Goal: Task Accomplishment & Management: Complete application form

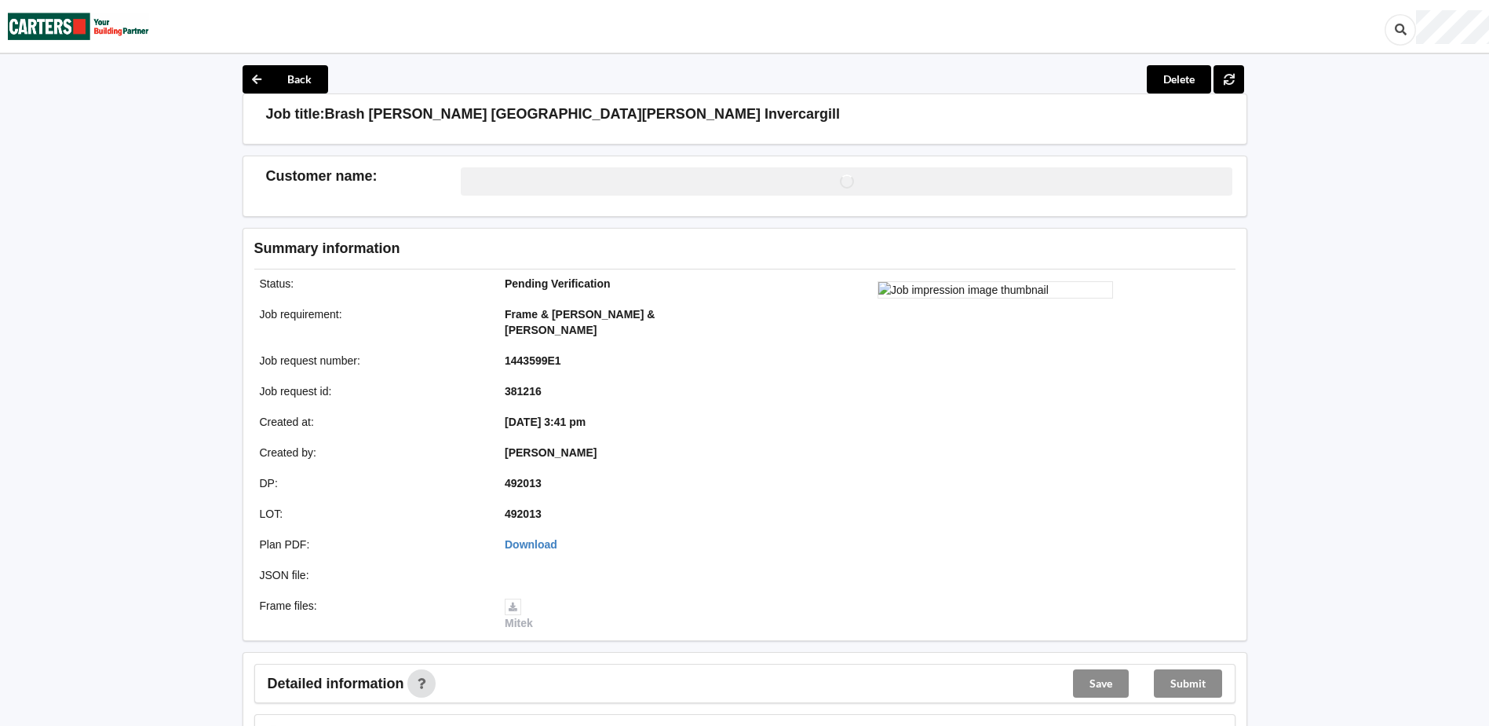
scroll to position [393, 0]
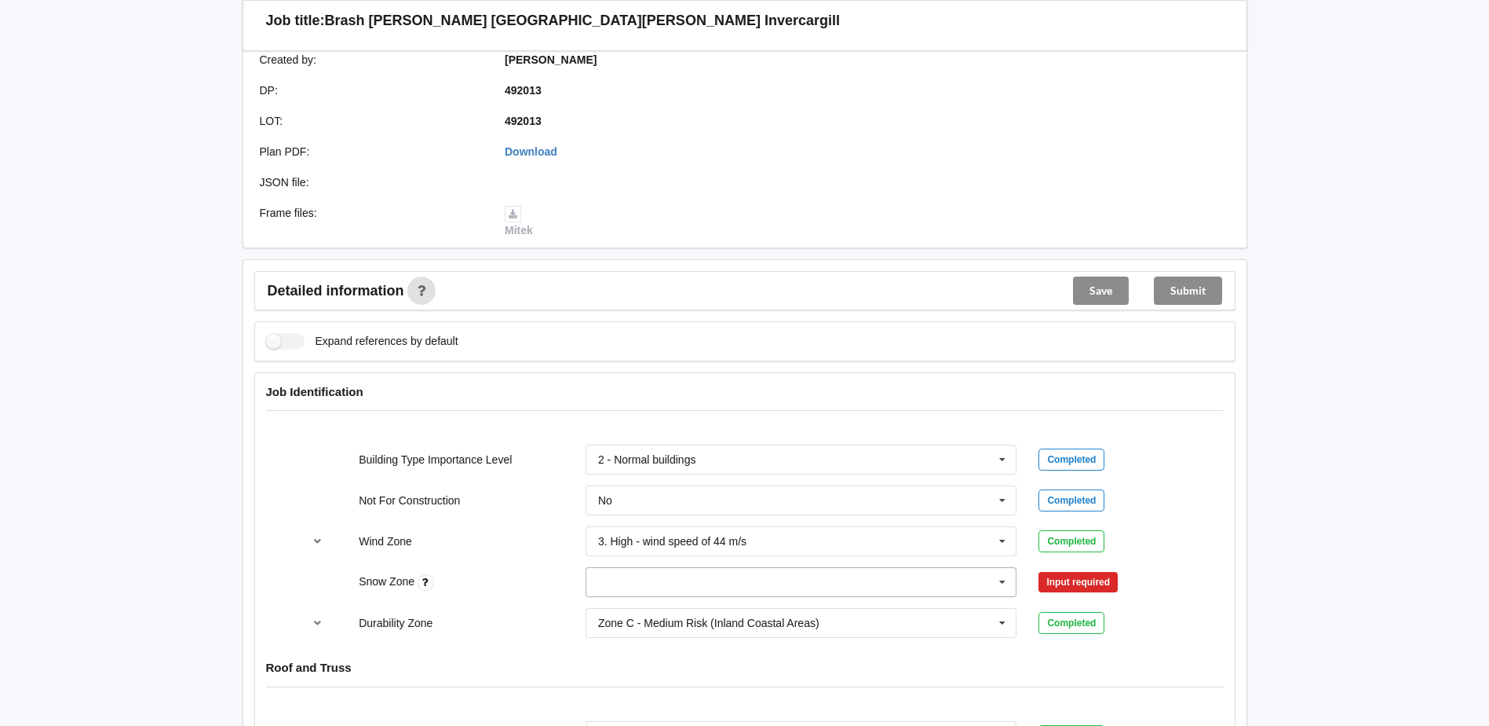
click at [659, 568] on input "text" at bounding box center [802, 582] width 430 height 28
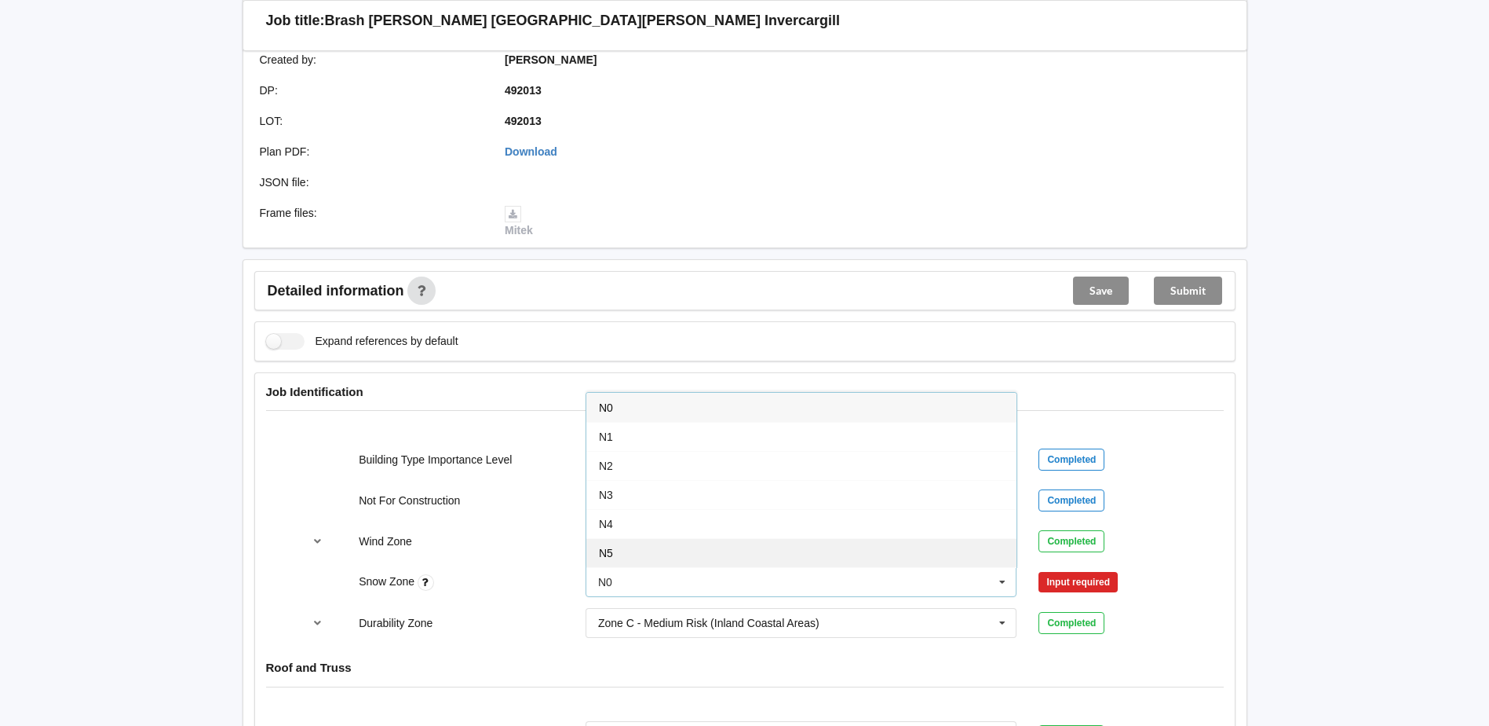
click at [648, 538] on div "N5" at bounding box center [802, 552] width 430 height 29
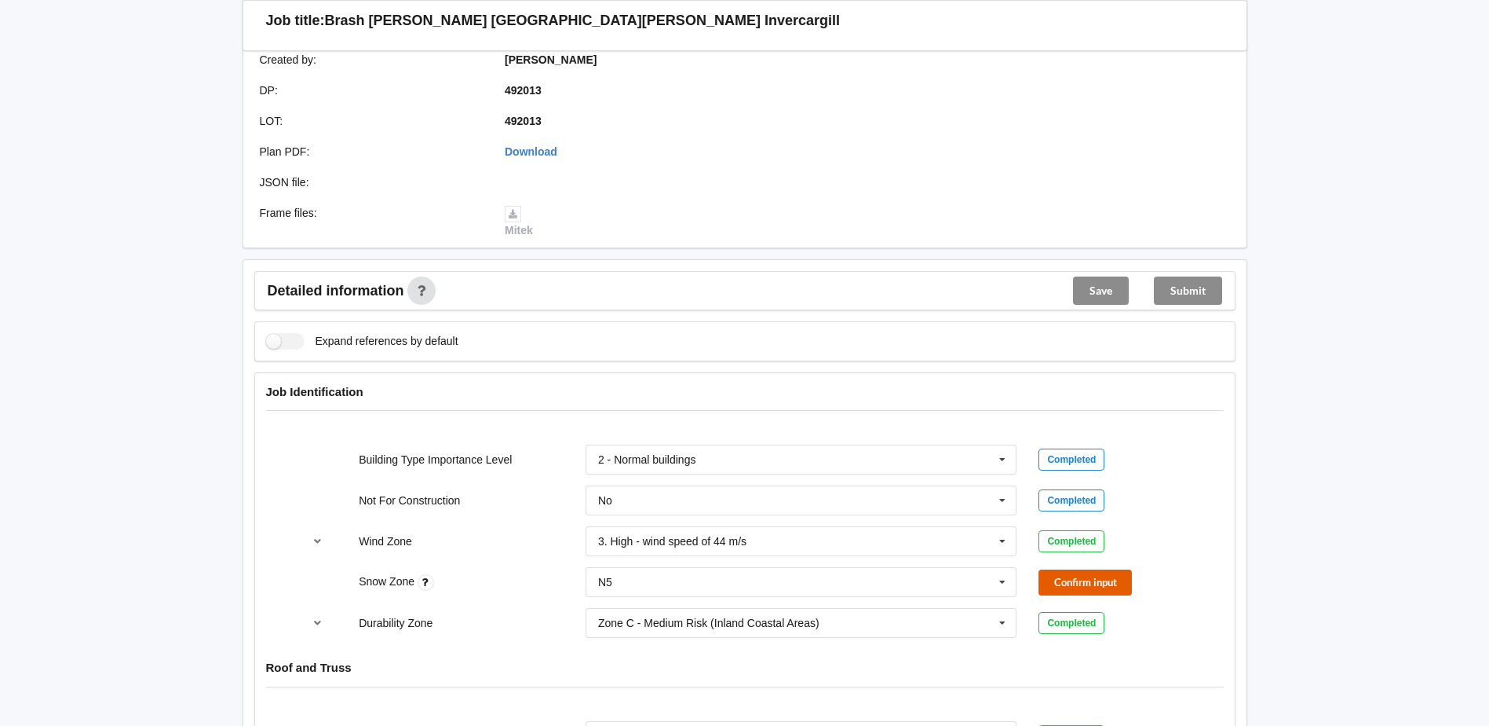
click at [1054, 574] on button "Confirm input" at bounding box center [1085, 582] width 93 height 26
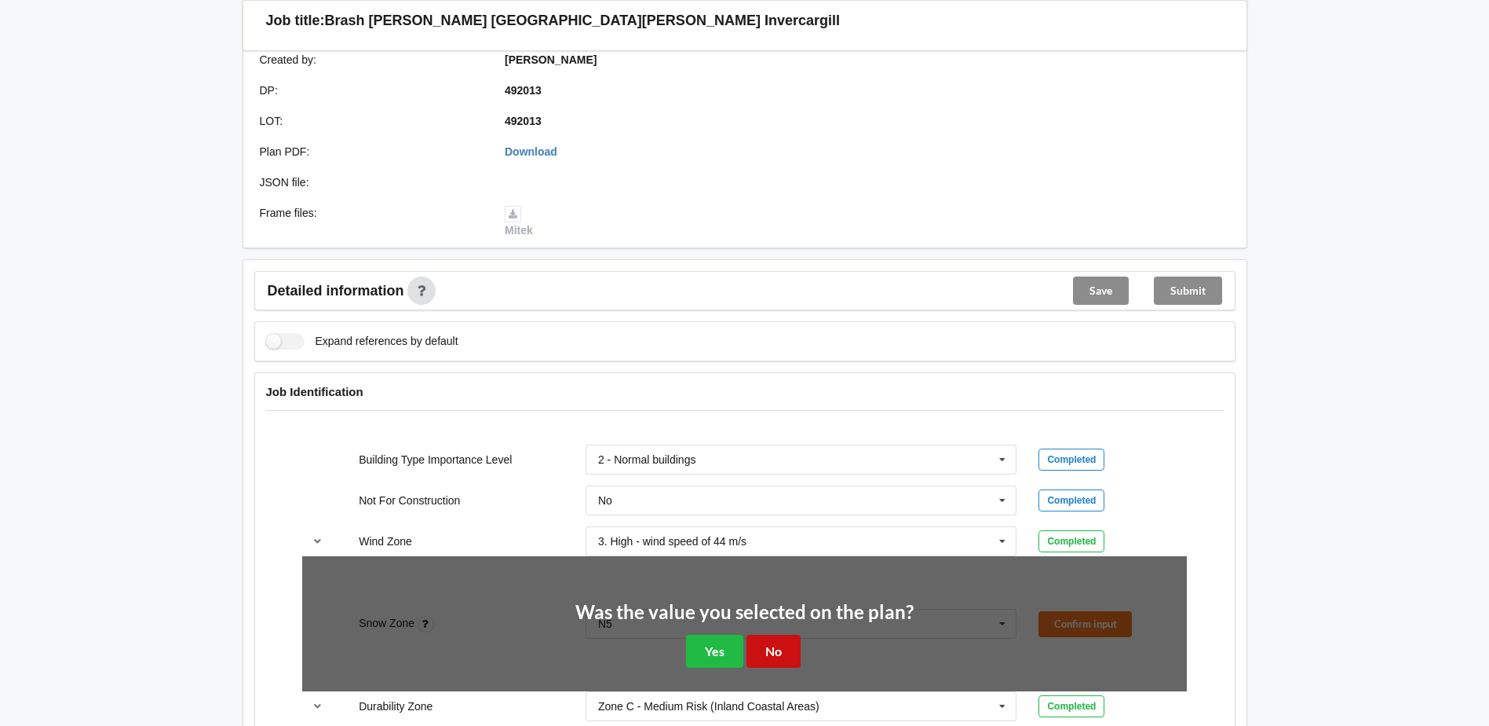
click at [777, 638] on button "No" at bounding box center [774, 650] width 54 height 32
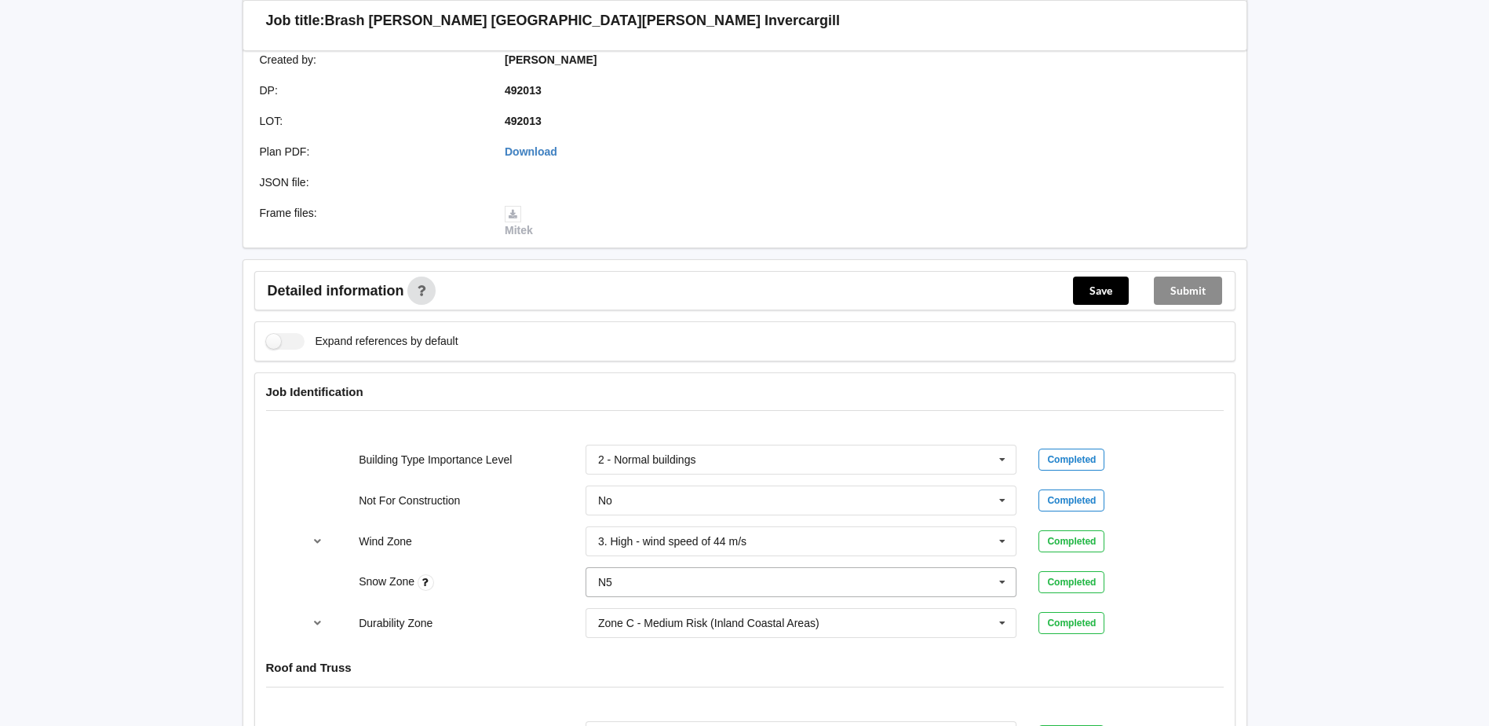
scroll to position [707, 0]
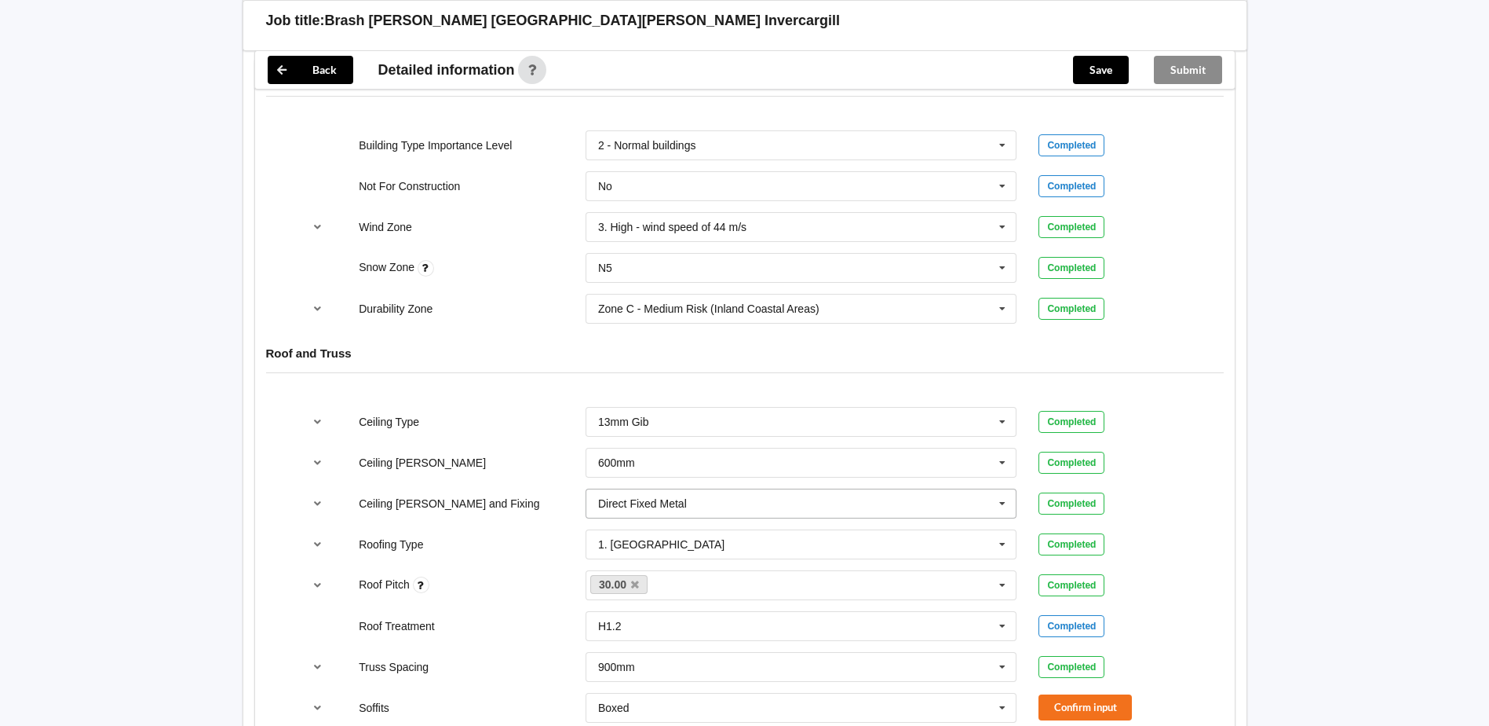
click at [758, 489] on input "text" at bounding box center [802, 503] width 430 height 28
drag, startPoint x: 737, startPoint y: 624, endPoint x: 891, endPoint y: 562, distance: 166.7
click at [738, 634] on div "Suspended - Metal on clips or Grid" at bounding box center [802, 648] width 430 height 29
click at [1081, 490] on button "Confirm input" at bounding box center [1085, 503] width 93 height 26
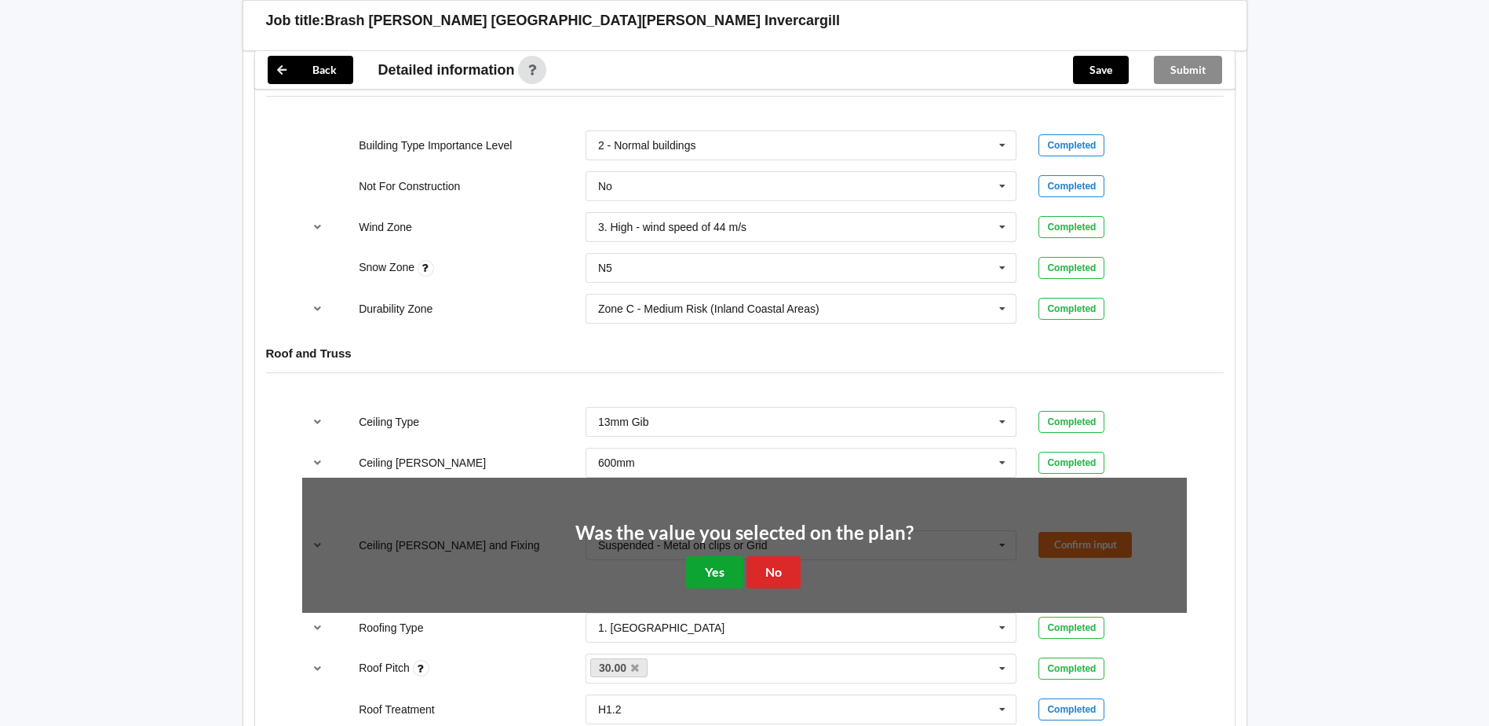
click at [726, 556] on button "Yes" at bounding box center [714, 572] width 57 height 32
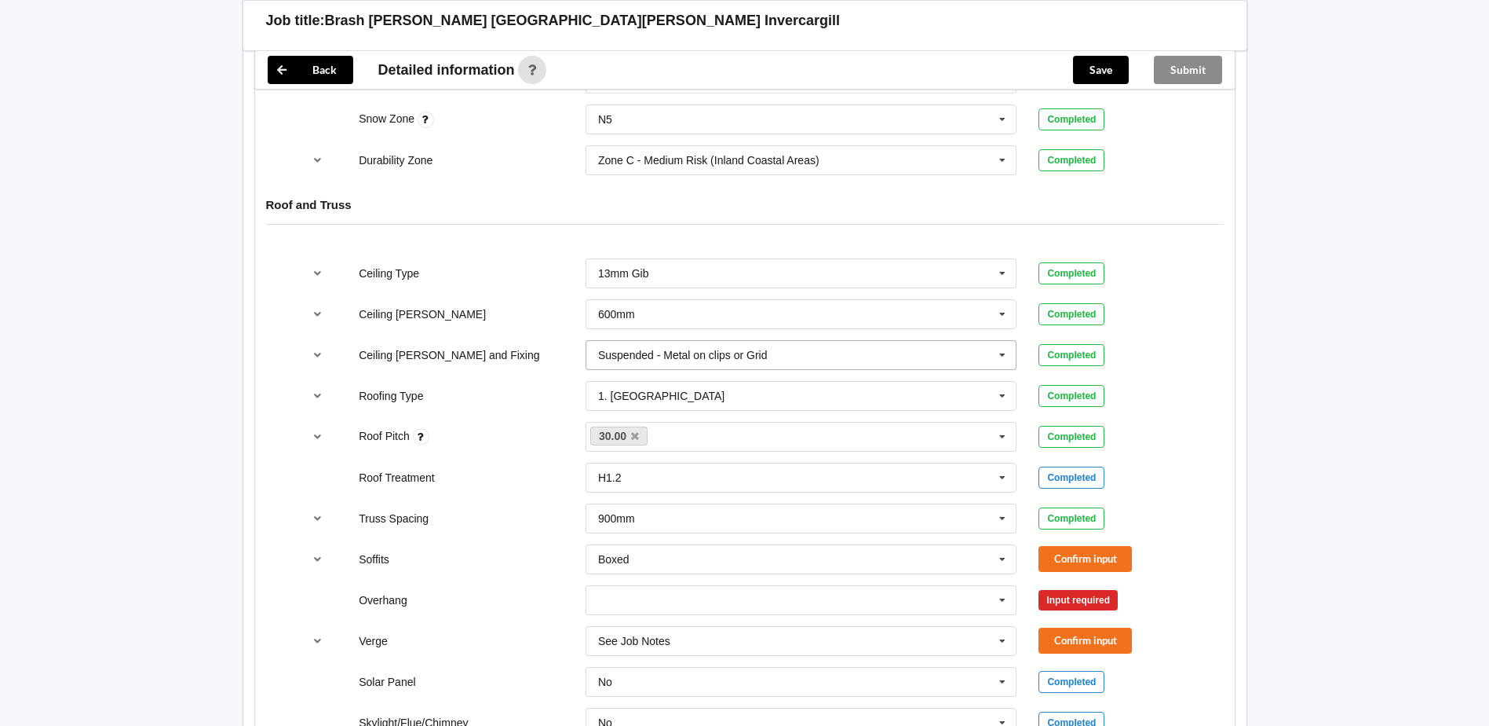
scroll to position [1021, 0]
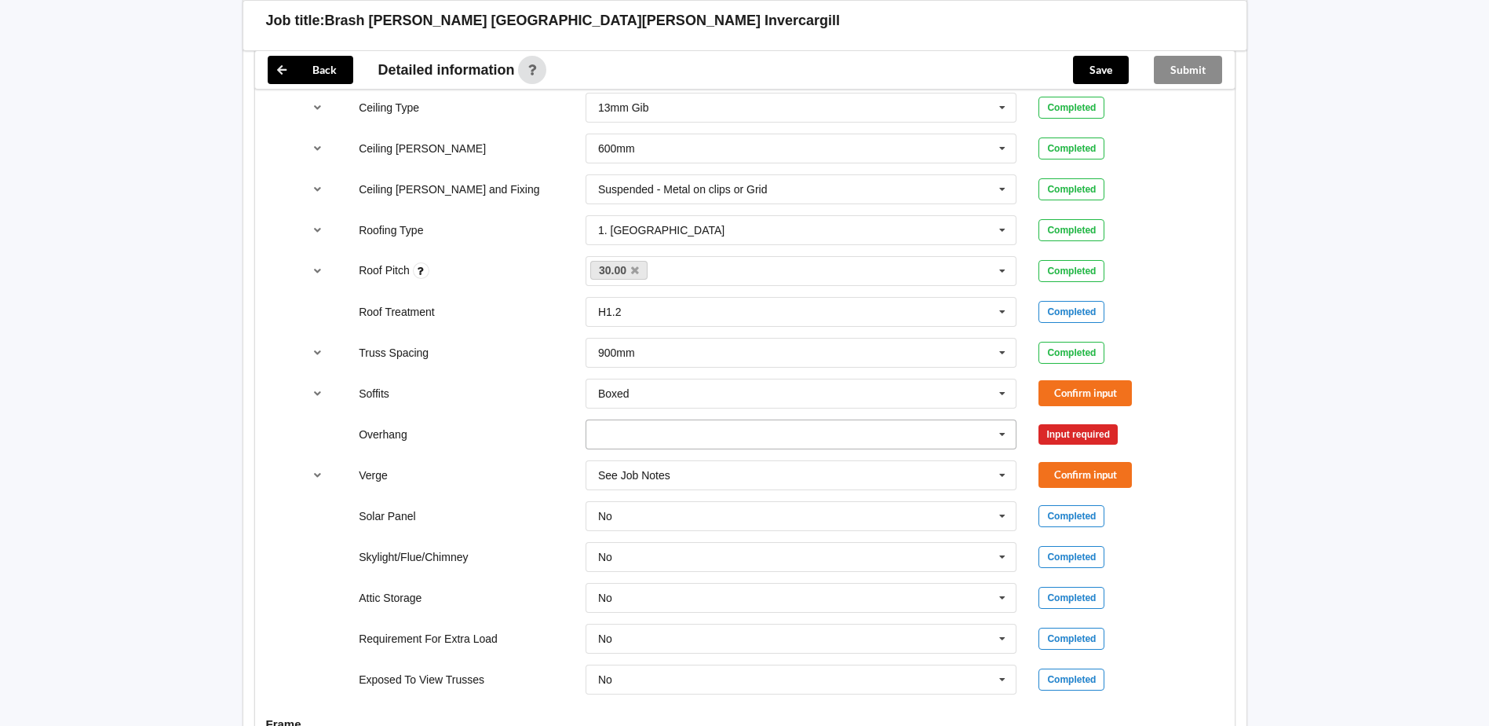
click at [689, 420] on input "text" at bounding box center [802, 434] width 430 height 28
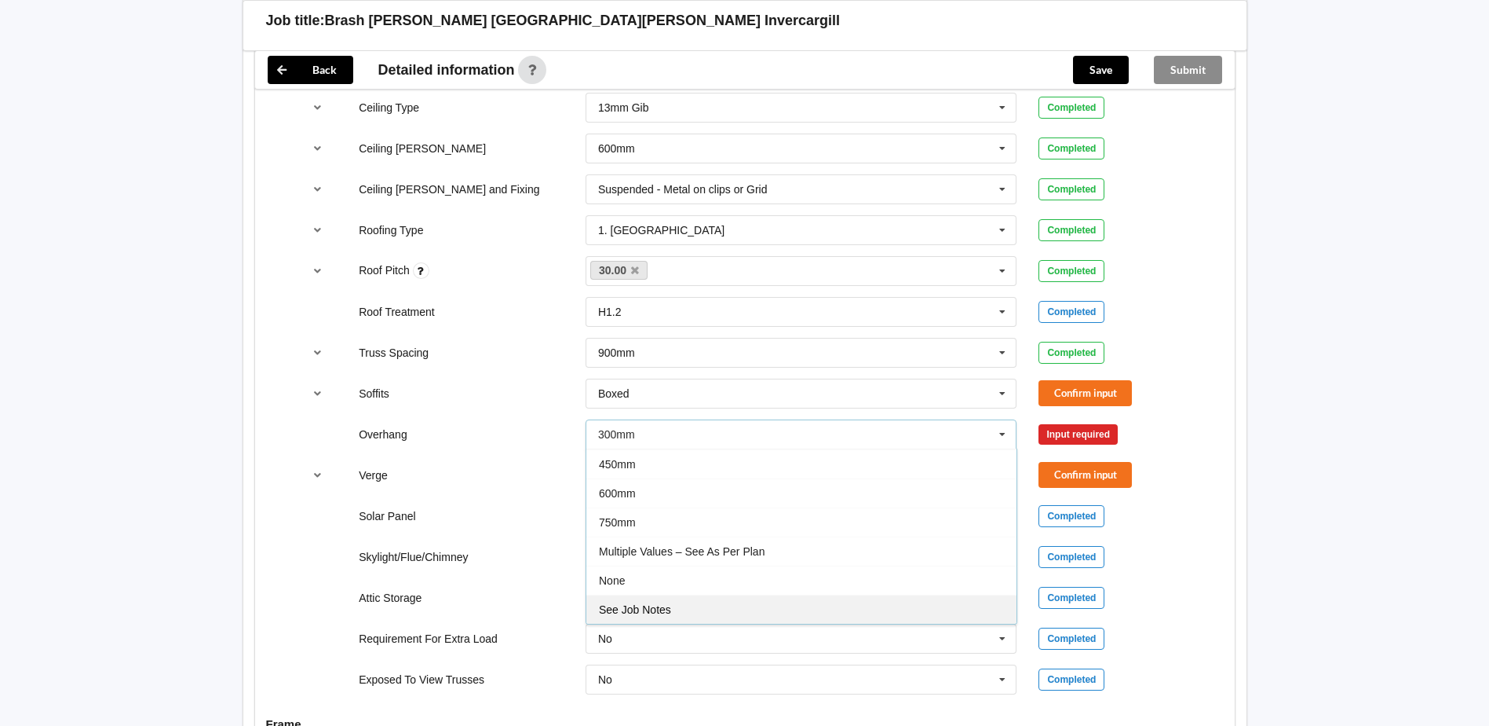
click at [659, 603] on span "See Job Notes" at bounding box center [635, 609] width 72 height 13
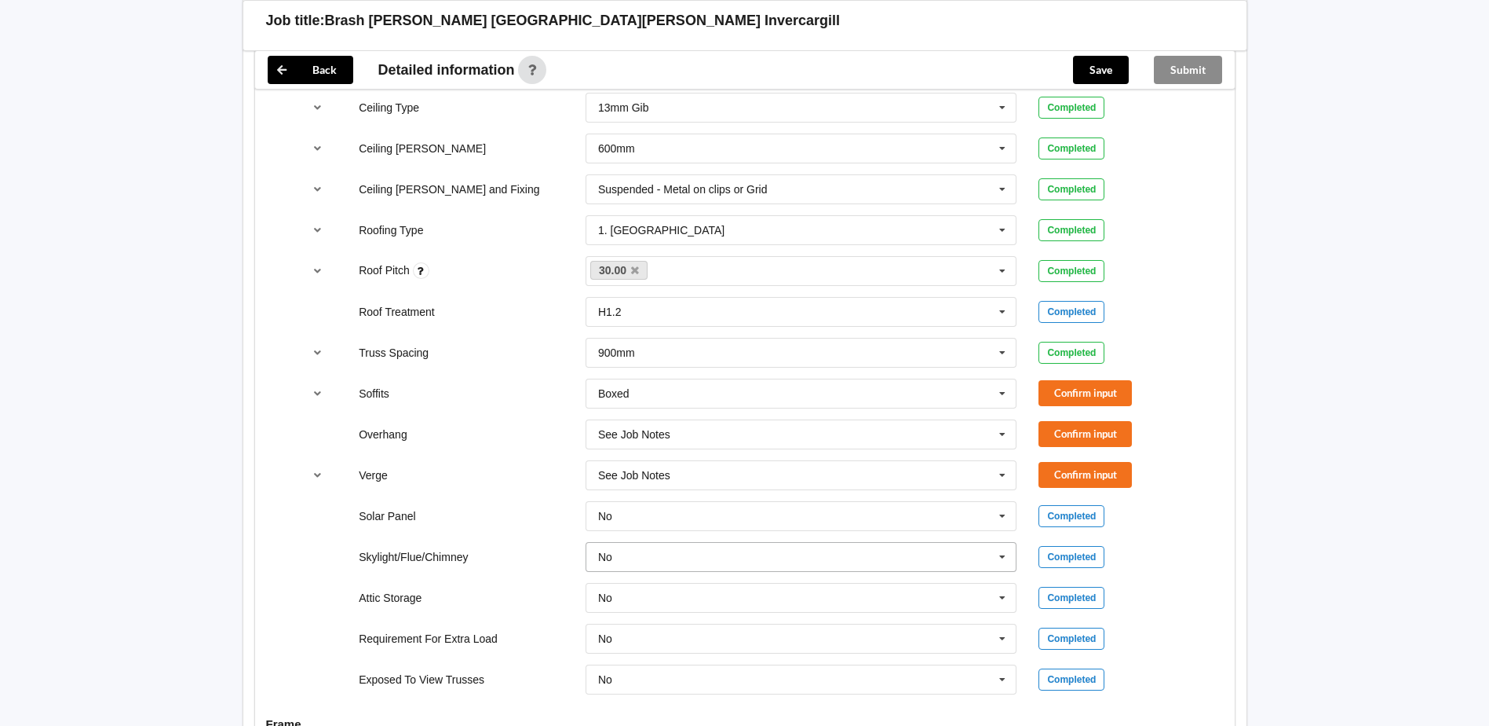
click at [1007, 546] on icon at bounding box center [1003, 557] width 24 height 29
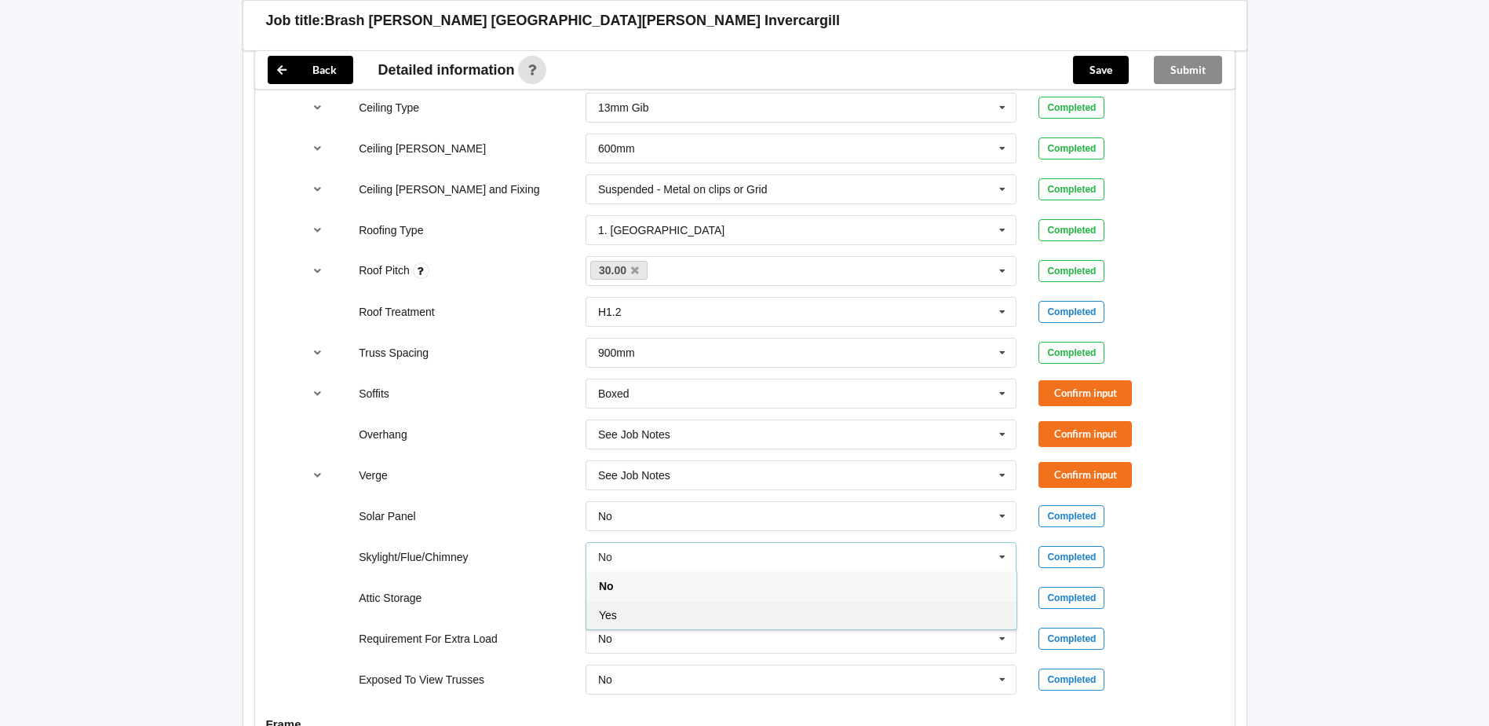
click at [791, 600] on div "Yes" at bounding box center [802, 614] width 430 height 29
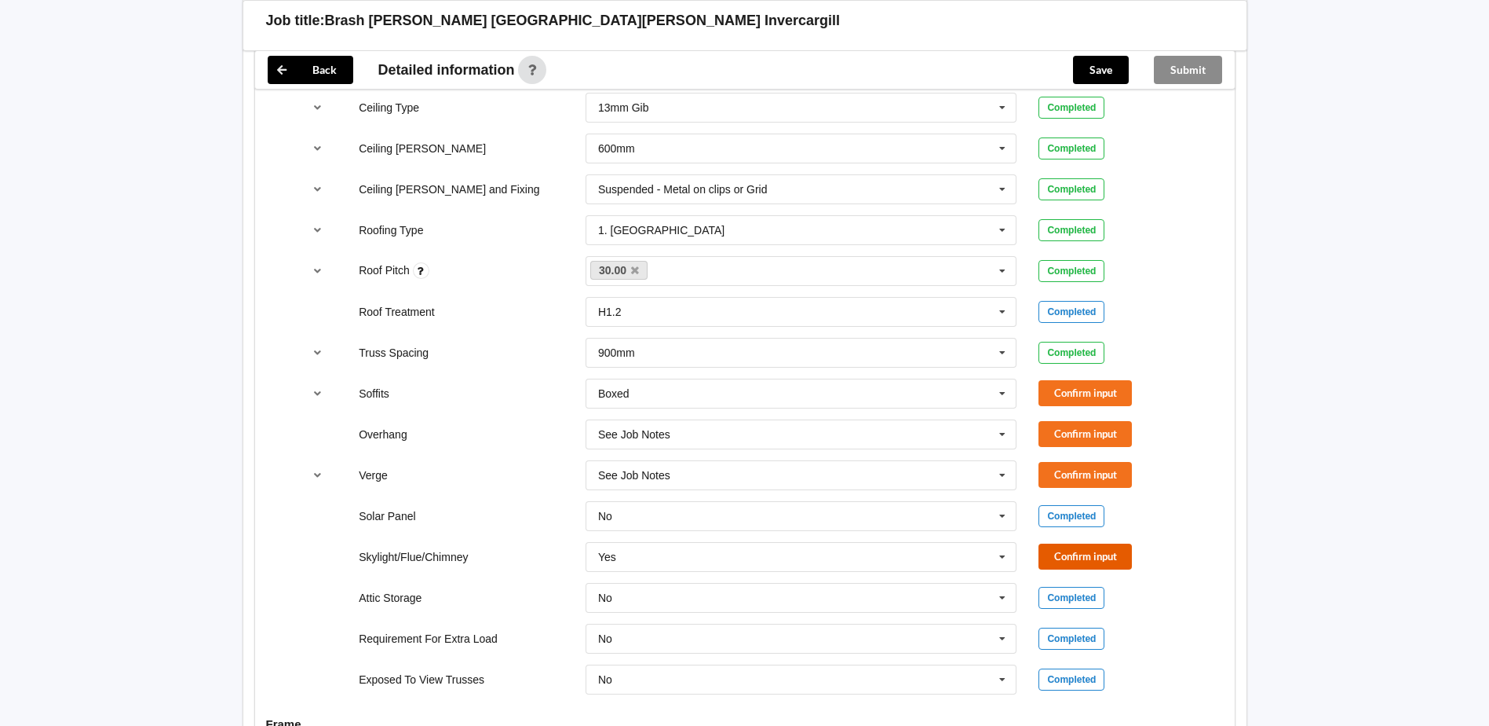
click at [1045, 543] on button "Confirm input" at bounding box center [1085, 556] width 93 height 26
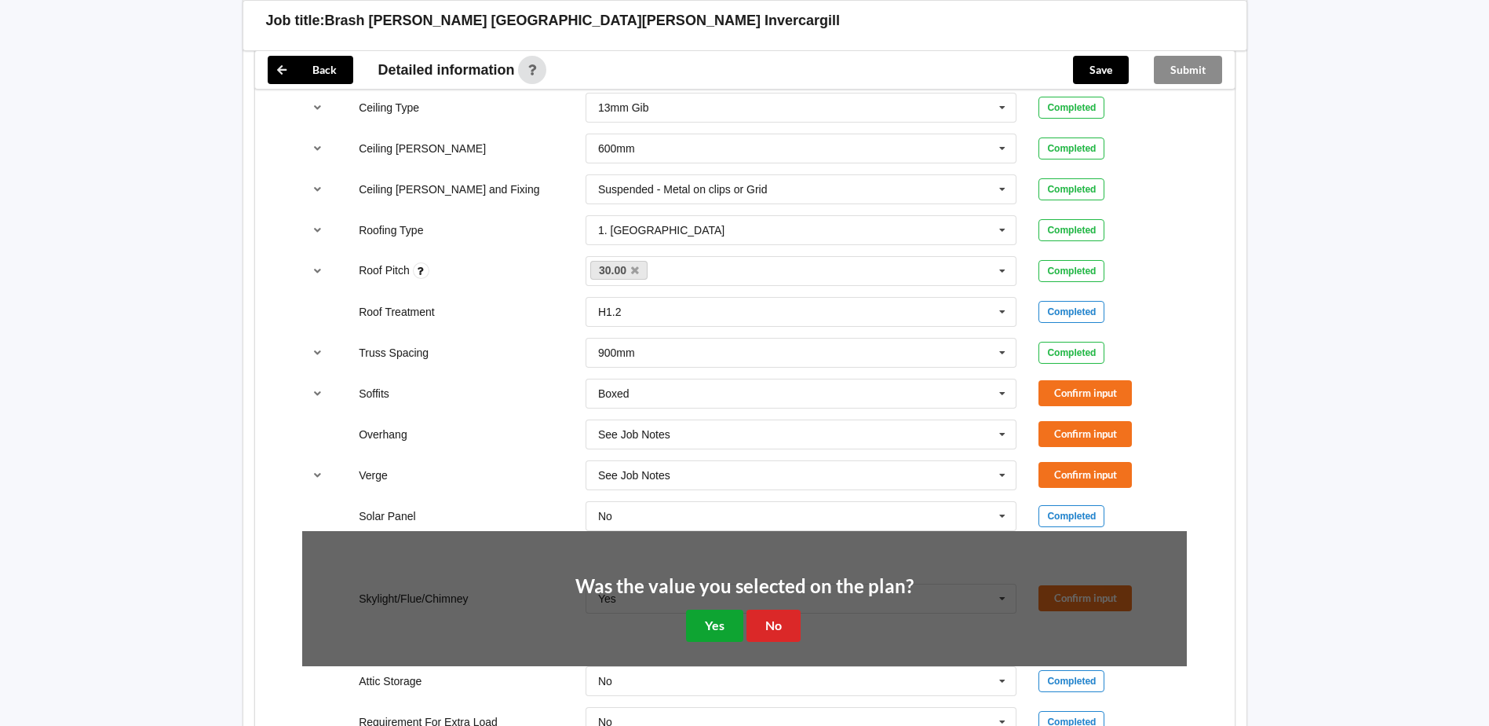
click at [715, 609] on button "Yes" at bounding box center [714, 625] width 57 height 32
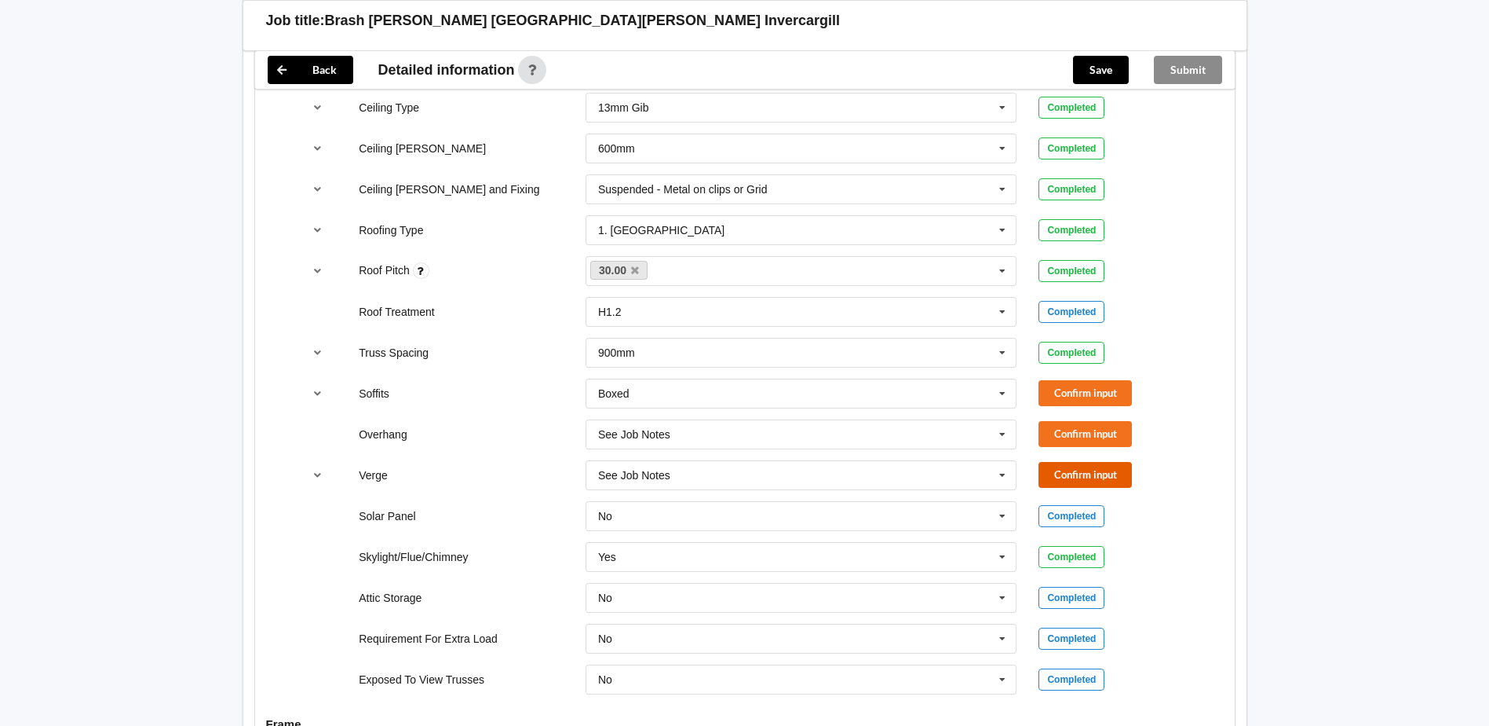
click at [1054, 462] on button "Confirm input" at bounding box center [1085, 475] width 93 height 26
click at [1055, 426] on button "Confirm input" at bounding box center [1085, 434] width 93 height 26
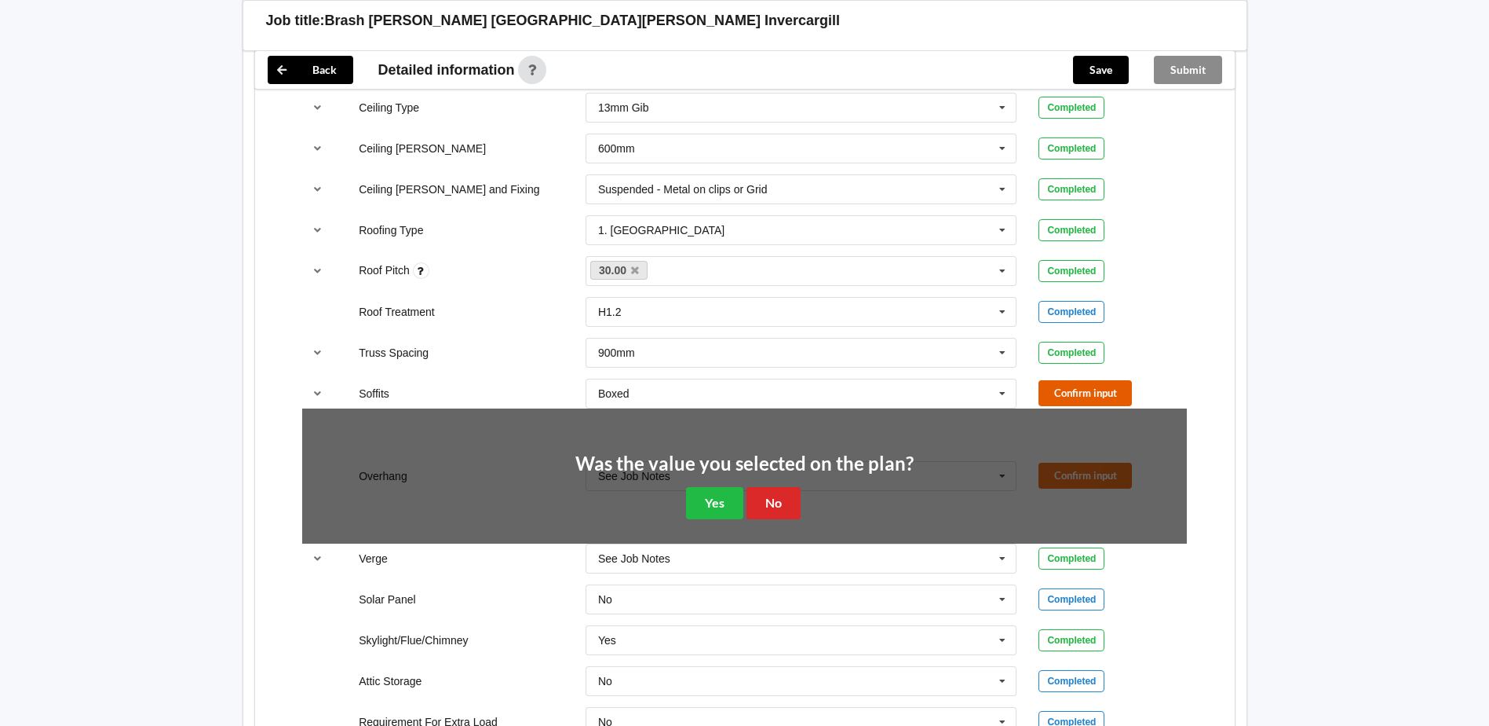
click at [1062, 387] on button "Confirm input" at bounding box center [1085, 393] width 93 height 26
click at [790, 487] on button "No" at bounding box center [774, 503] width 54 height 32
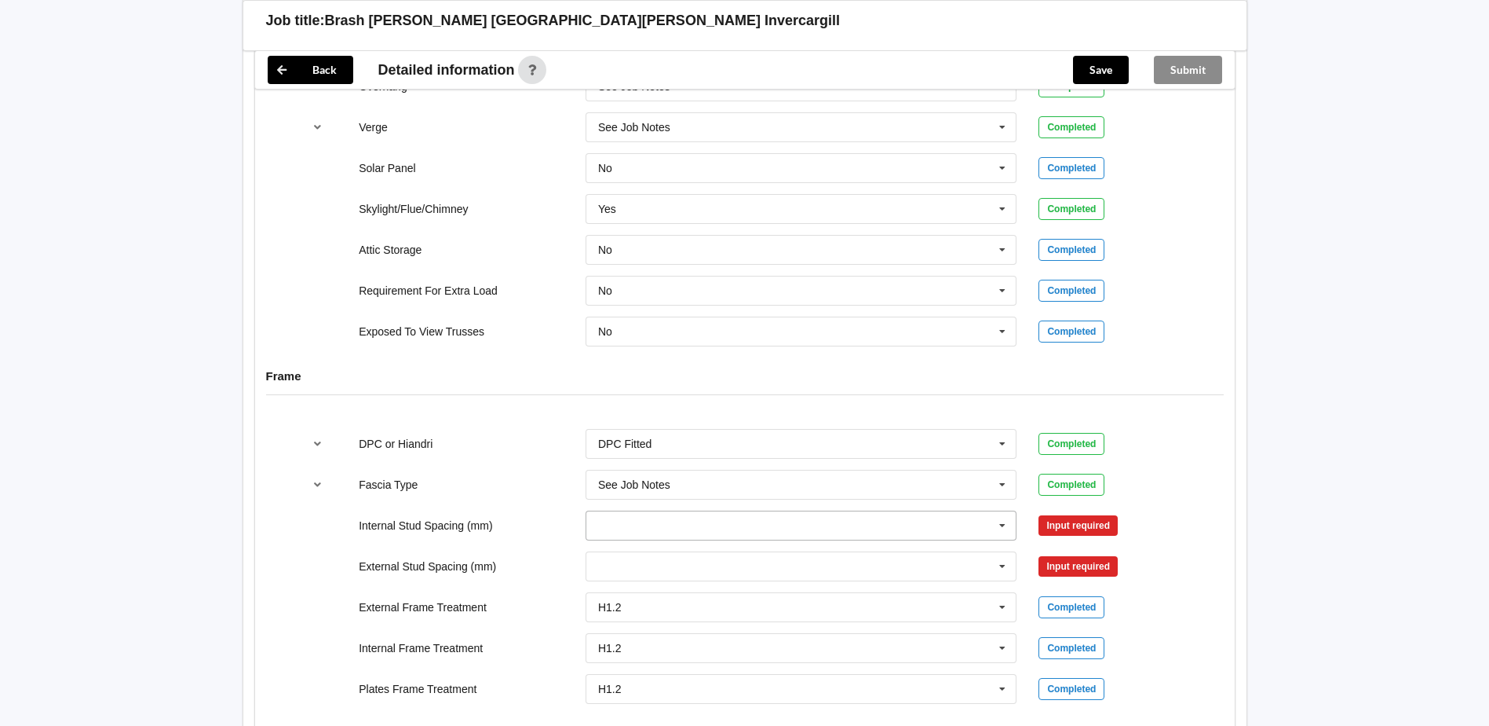
scroll to position [1413, 0]
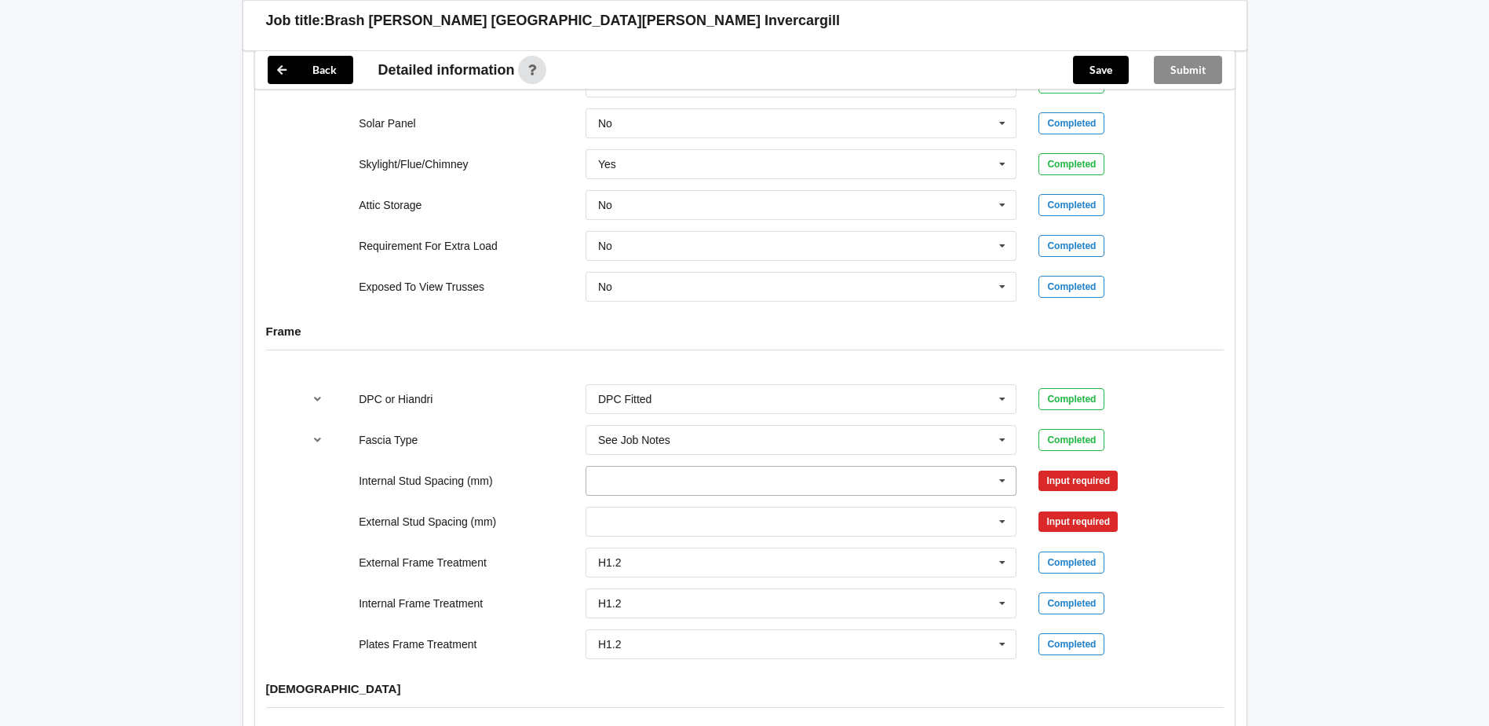
click at [780, 466] on input "text" at bounding box center [802, 480] width 430 height 28
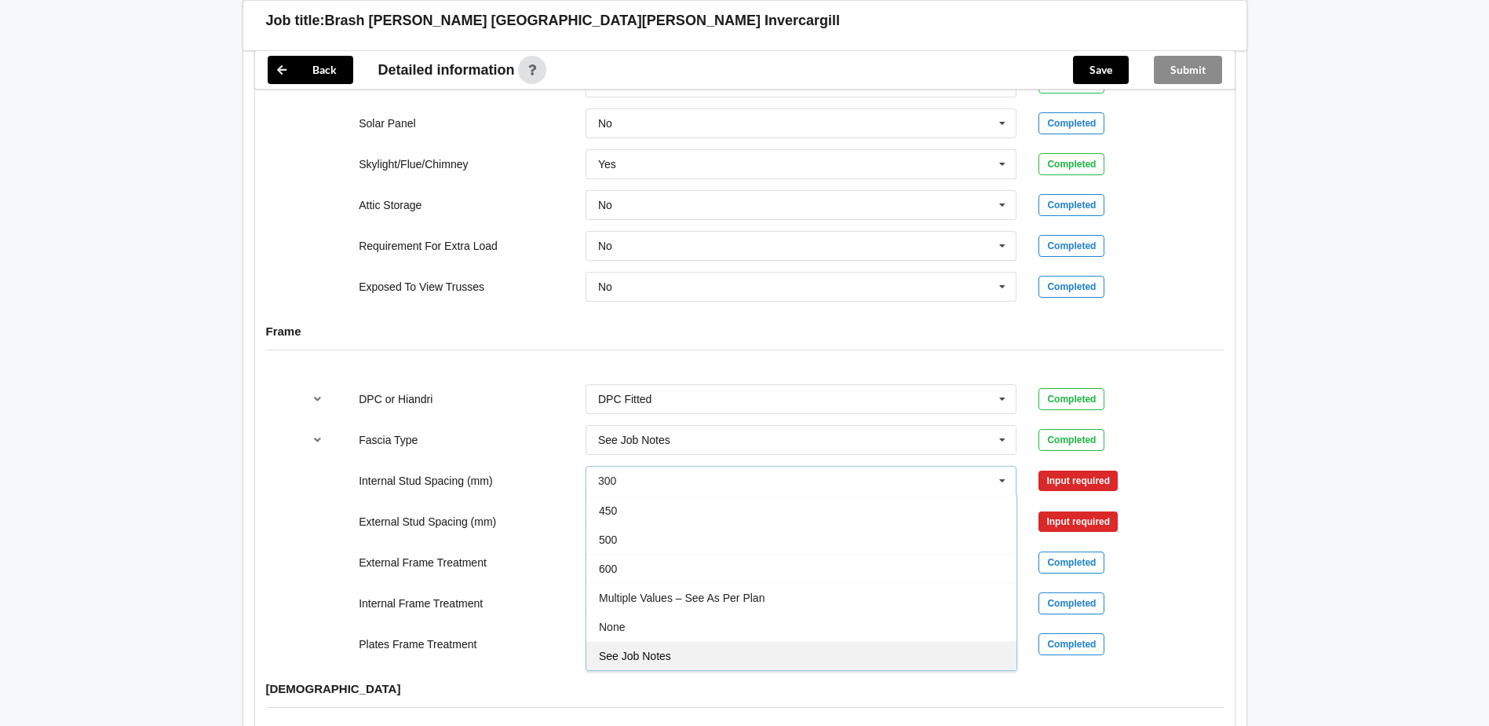
click at [667, 641] on div "See Job Notes" at bounding box center [802, 655] width 430 height 29
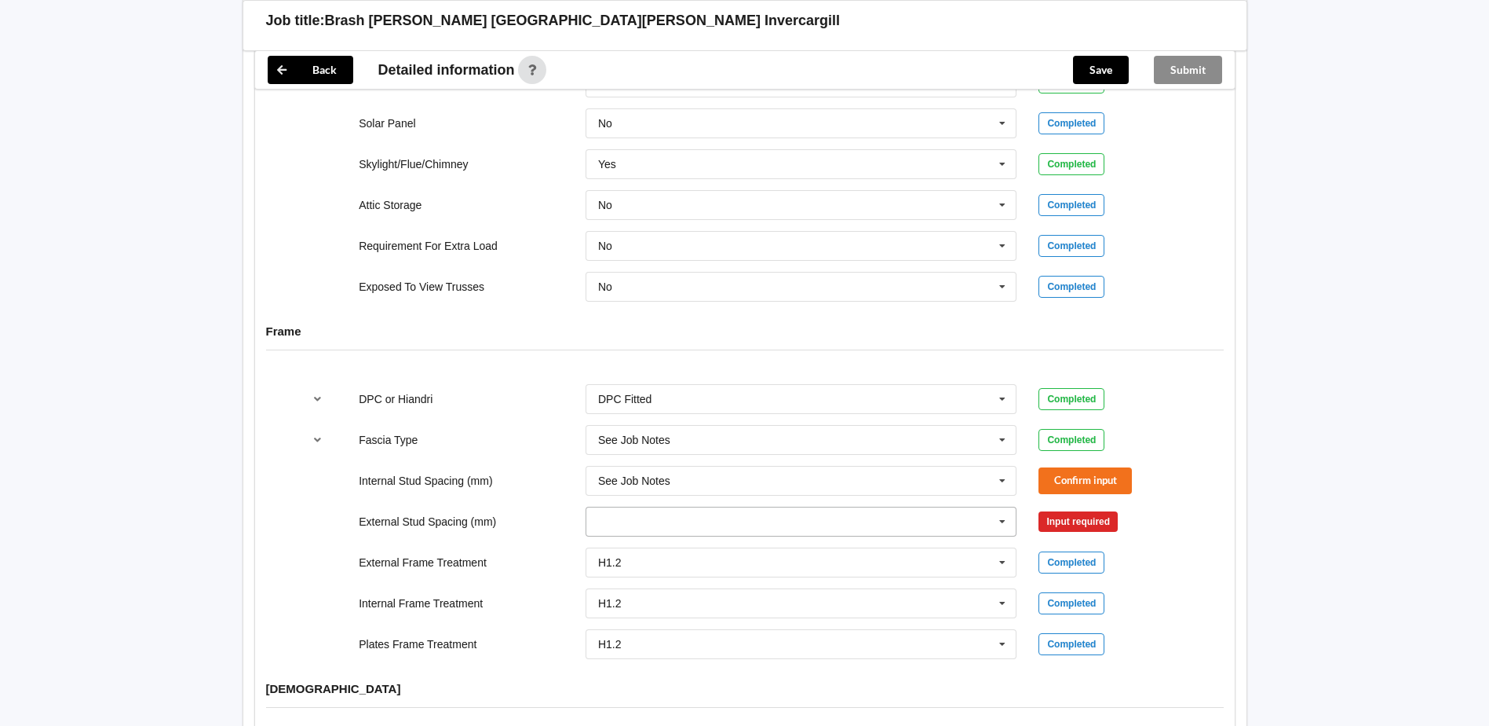
click at [681, 507] on input "text" at bounding box center [802, 521] width 430 height 28
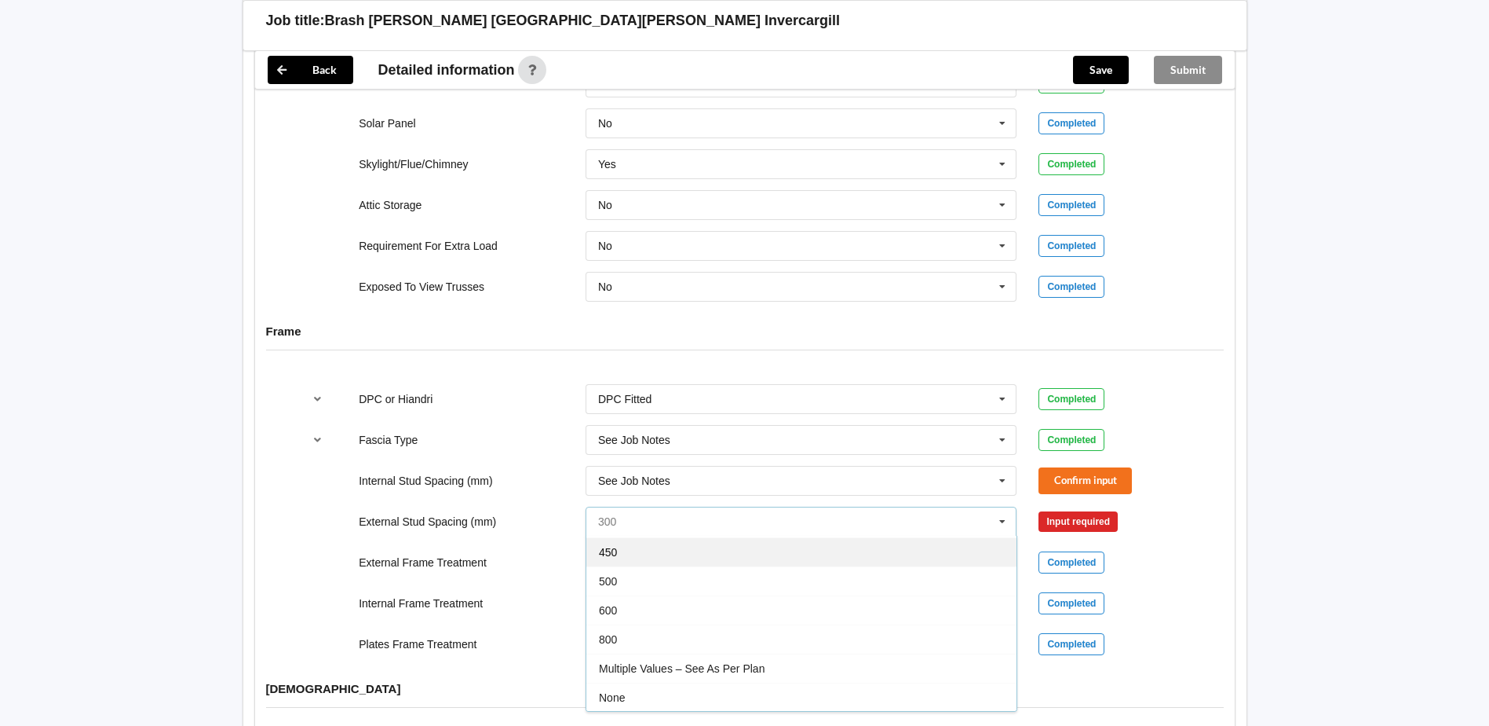
scroll to position [86, 0]
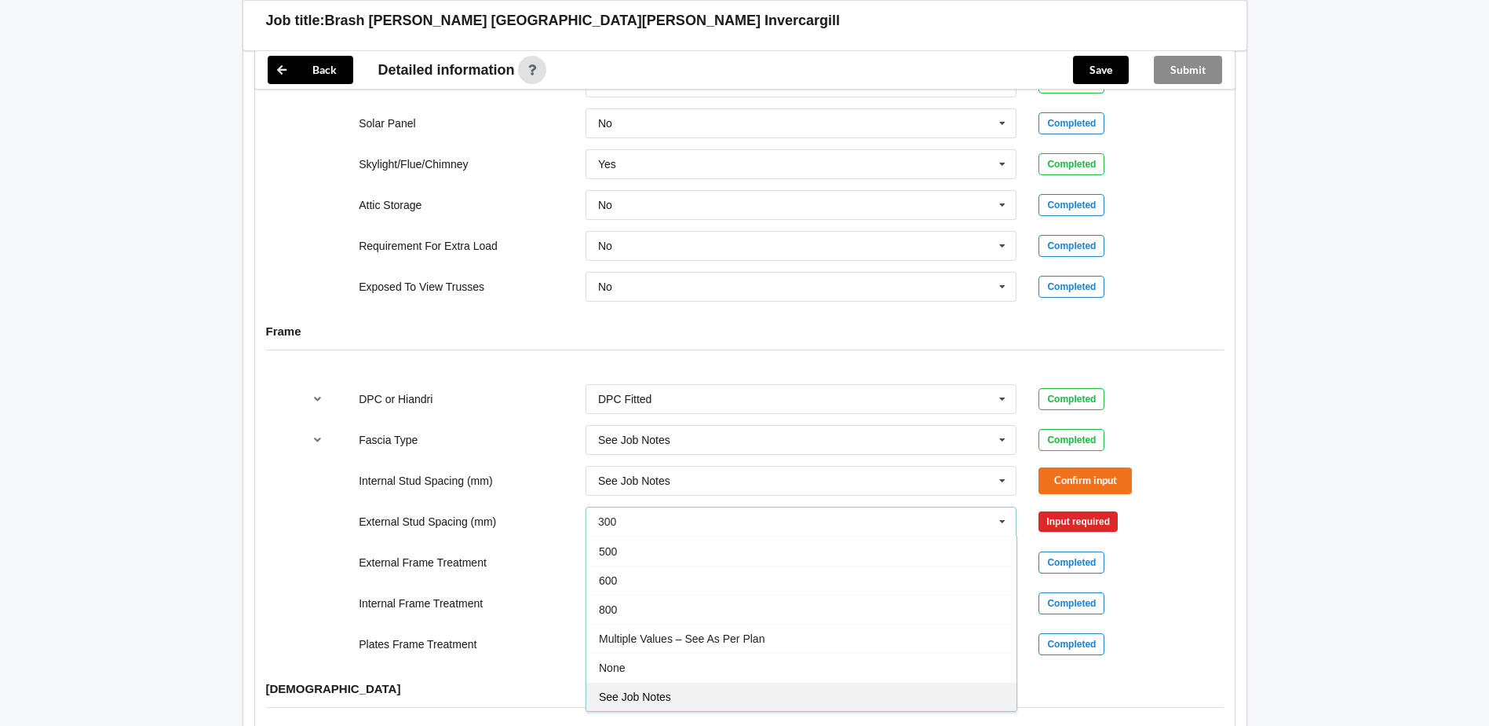
click at [665, 682] on div "See Job Notes" at bounding box center [802, 696] width 430 height 29
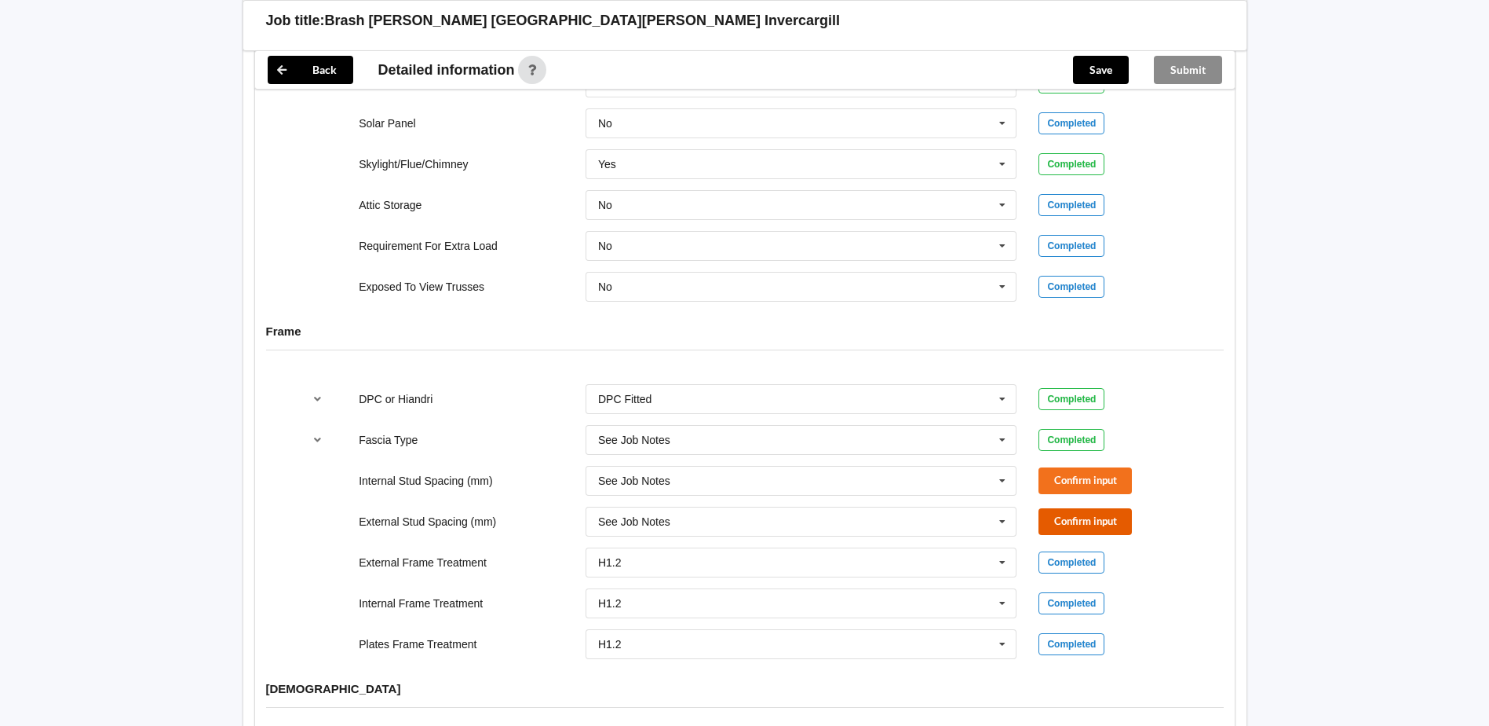
click at [1093, 509] on button "Confirm input" at bounding box center [1085, 521] width 93 height 26
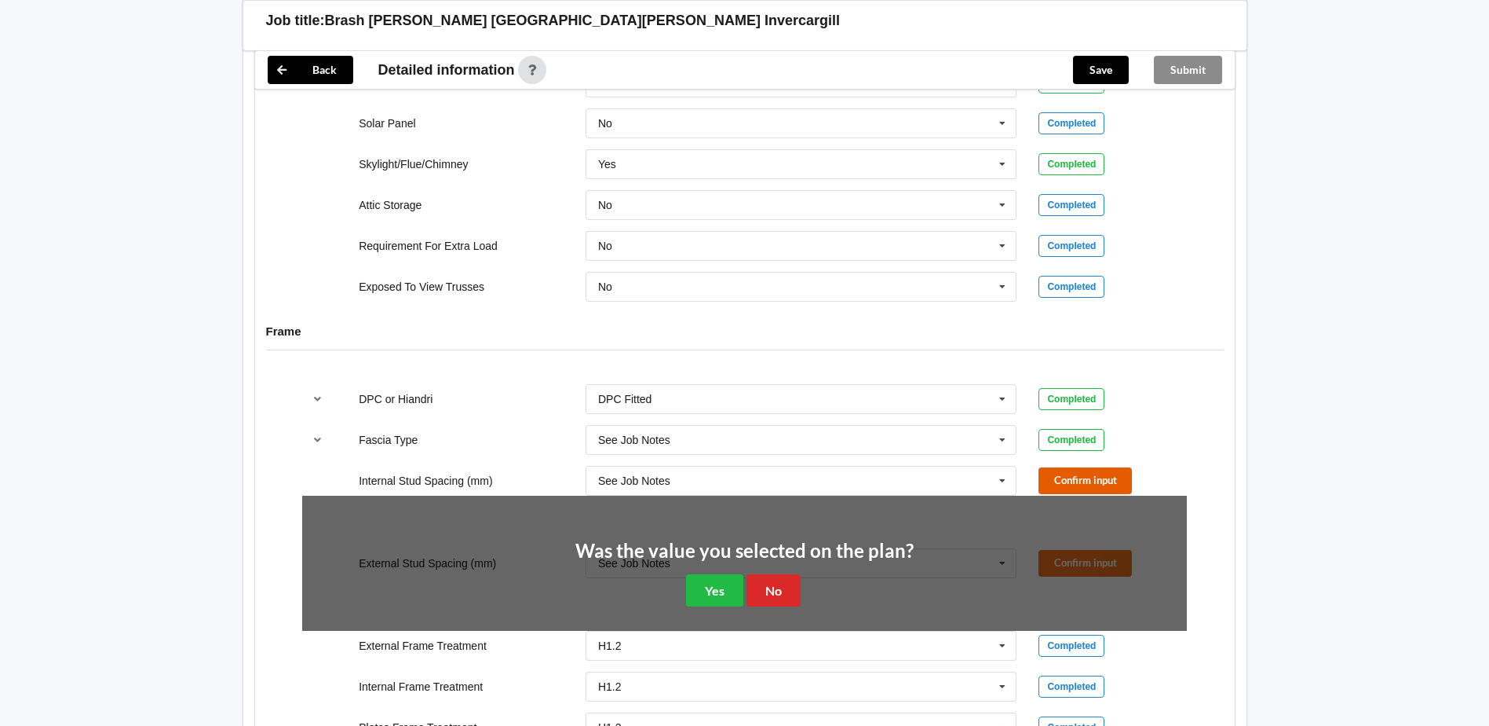
click at [1087, 475] on button "Confirm input" at bounding box center [1085, 480] width 93 height 26
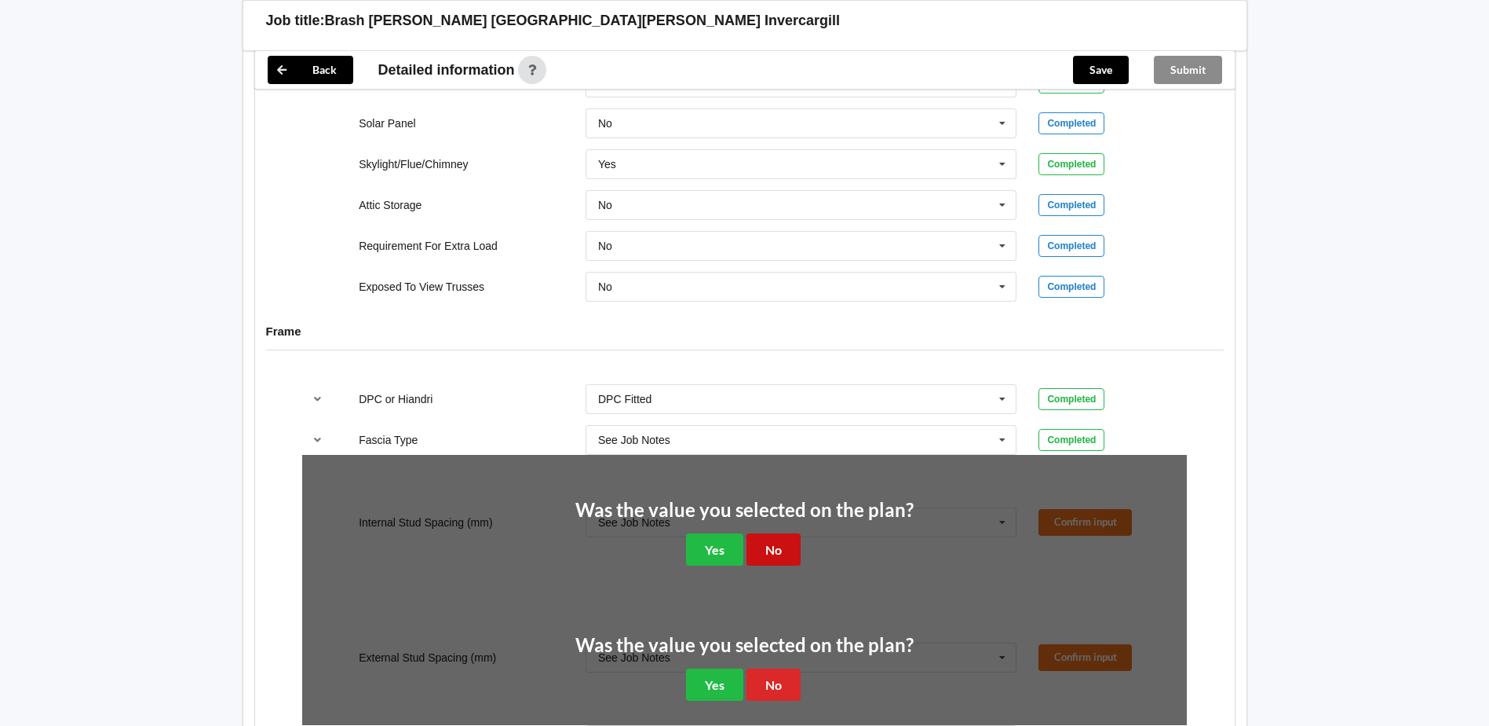
click at [787, 533] on button "No" at bounding box center [774, 549] width 54 height 32
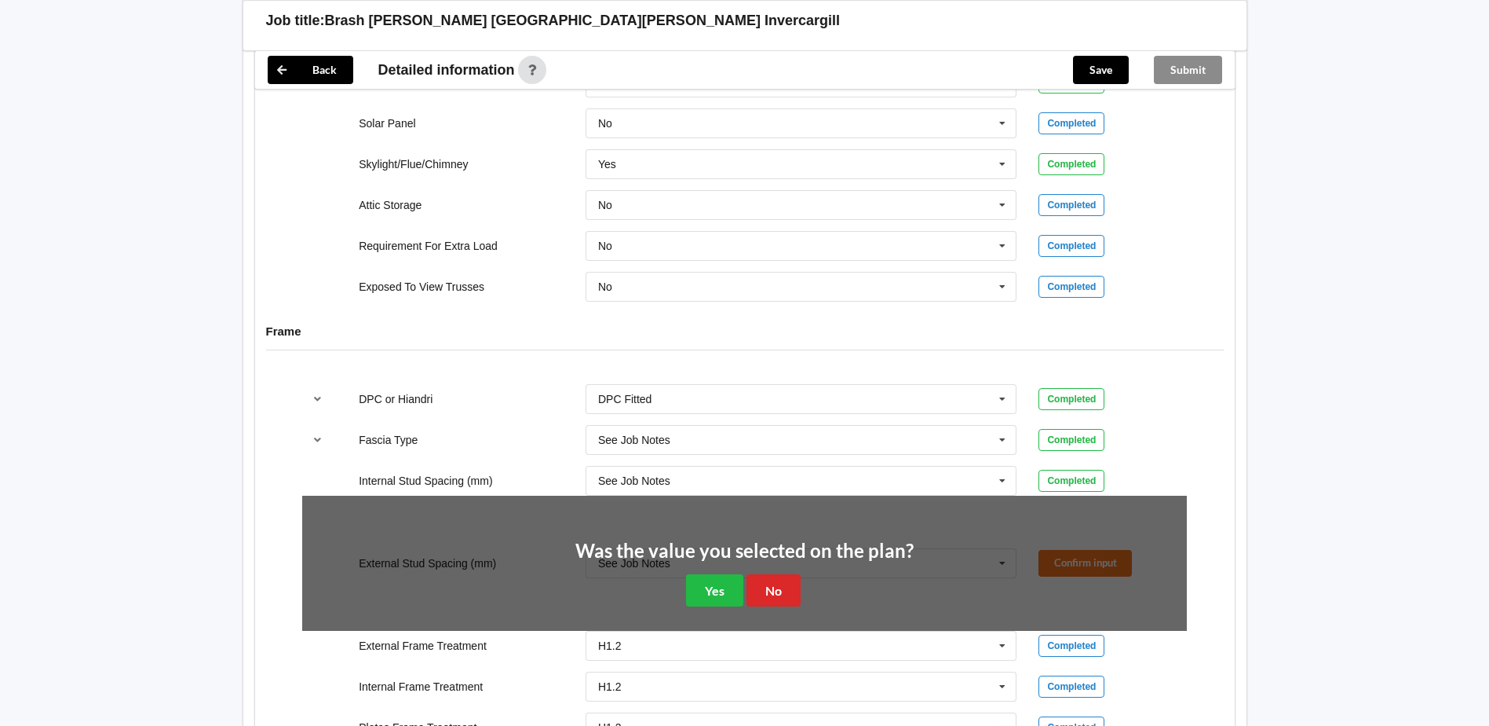
click at [785, 553] on div "Was the value you selected on the plan? Yes No" at bounding box center [745, 574] width 338 height 65
click at [783, 574] on button "No" at bounding box center [774, 590] width 54 height 32
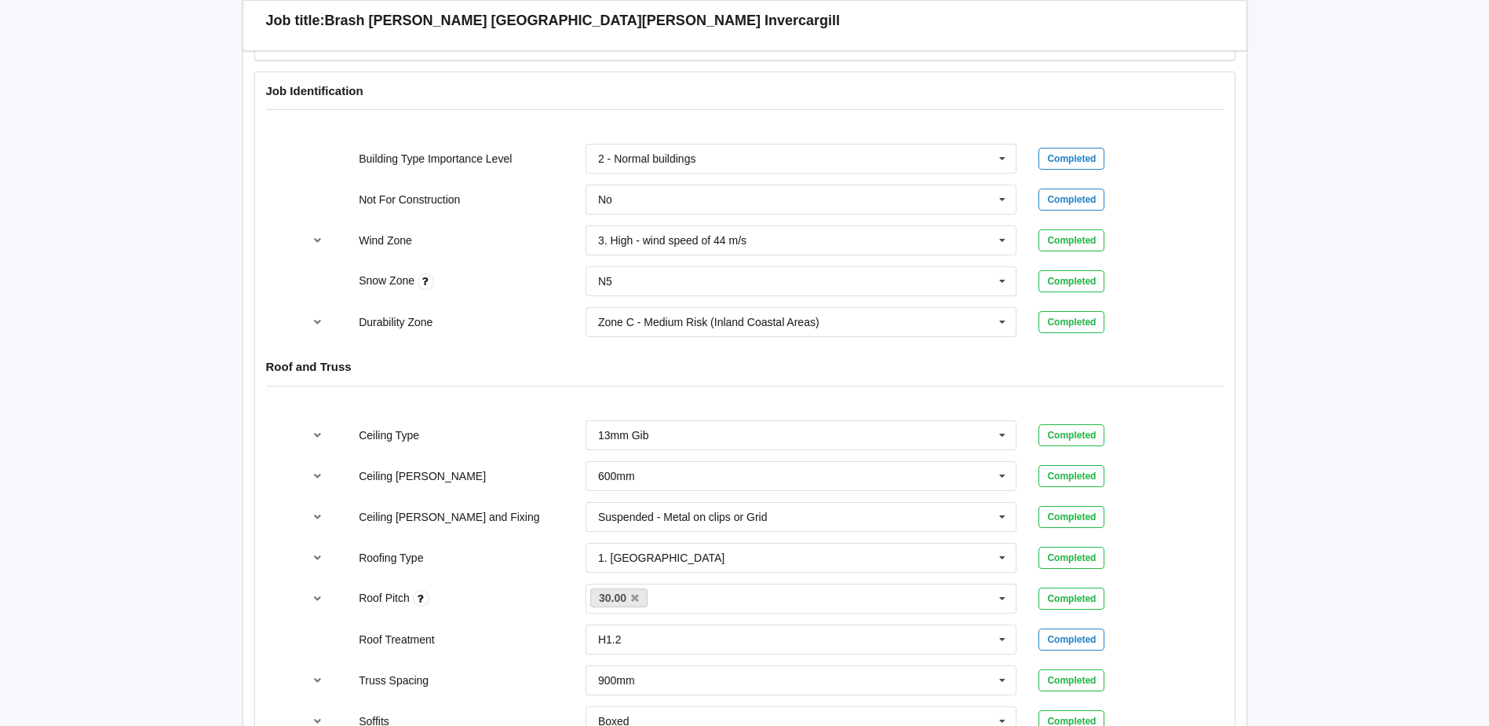
scroll to position [471, 0]
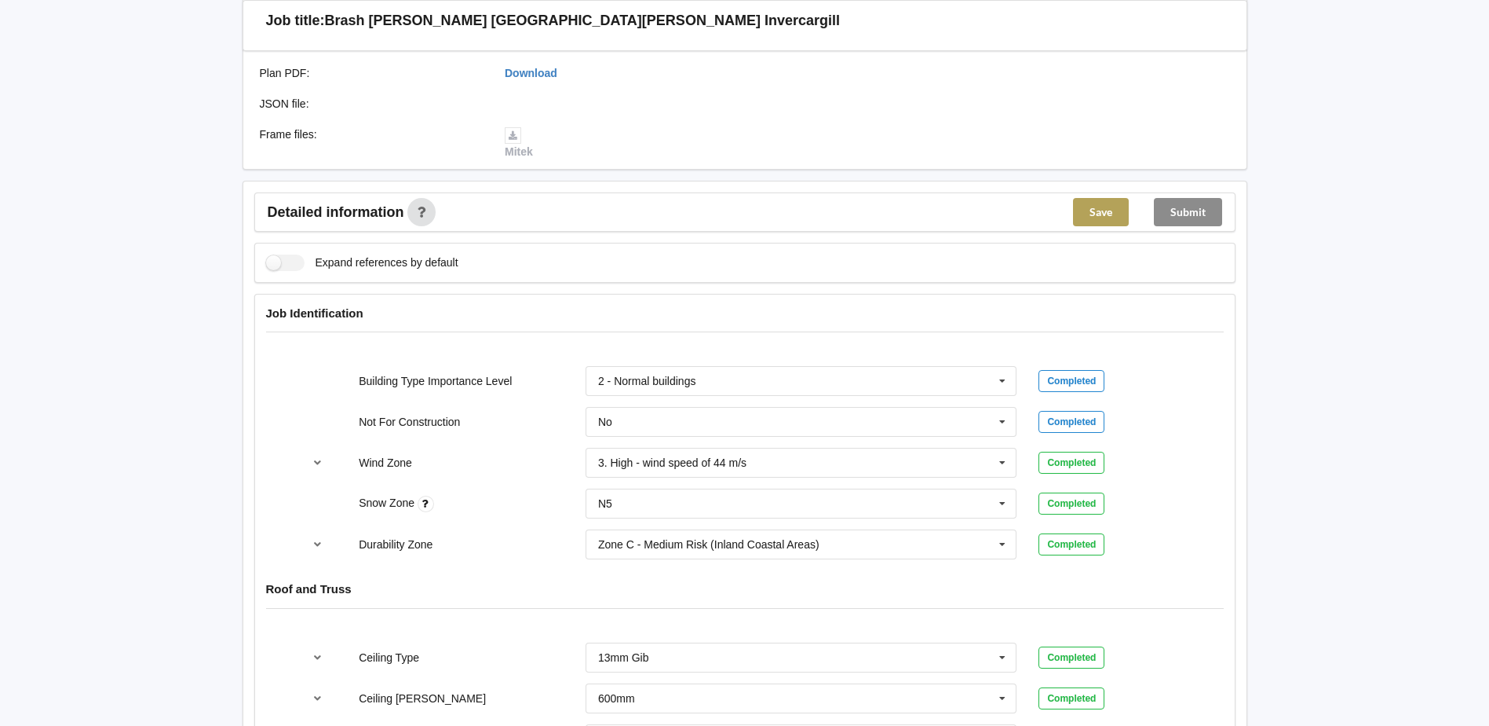
click at [1090, 198] on button "Save" at bounding box center [1101, 212] width 56 height 28
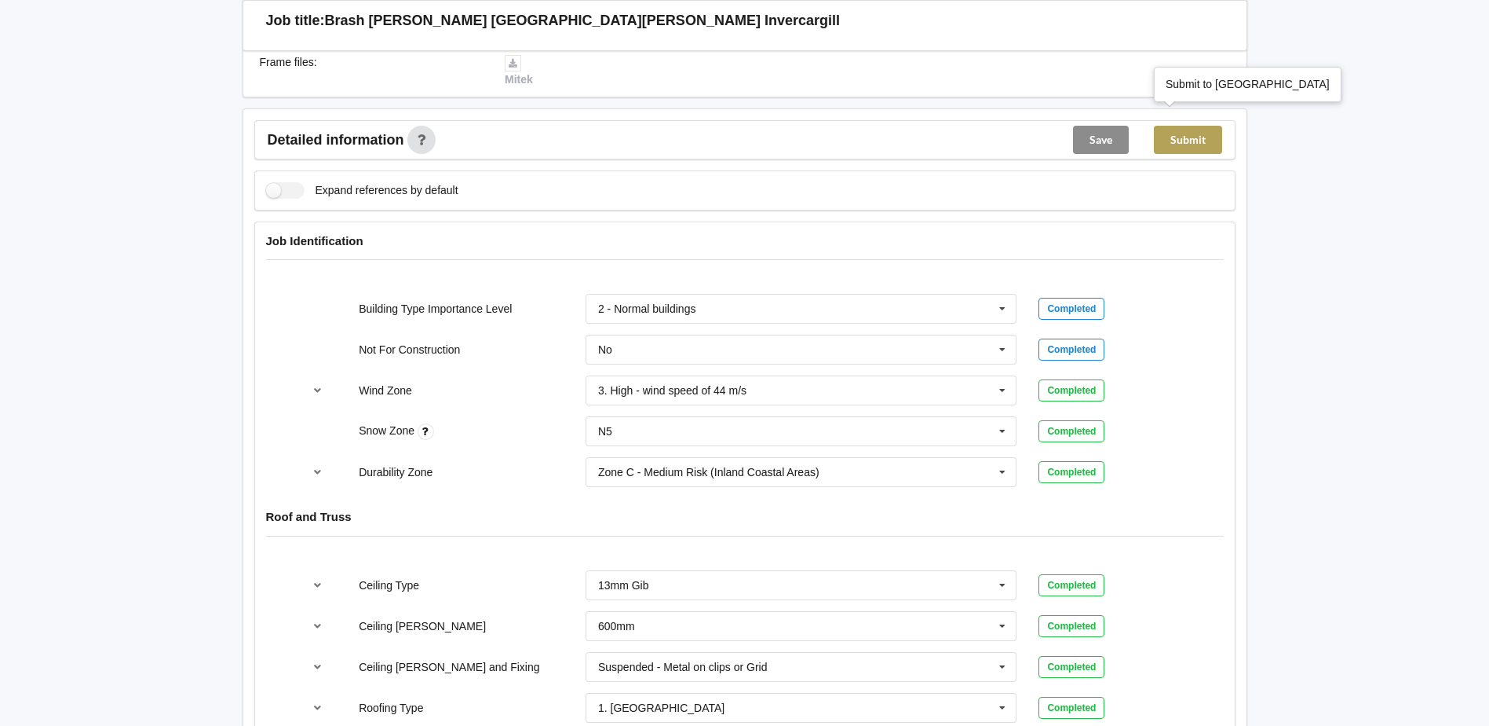
click at [1179, 126] on button "Submit" at bounding box center [1188, 140] width 68 height 28
